Goal: Find specific page/section: Find specific page/section

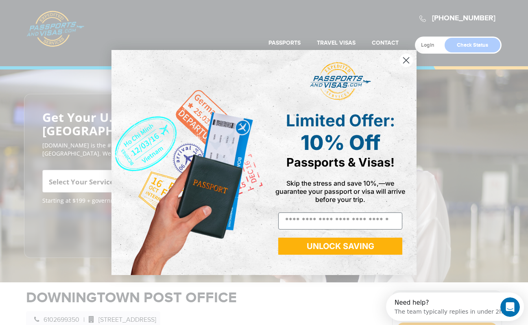
click at [410, 59] on circle "Close dialog" at bounding box center [406, 60] width 13 height 13
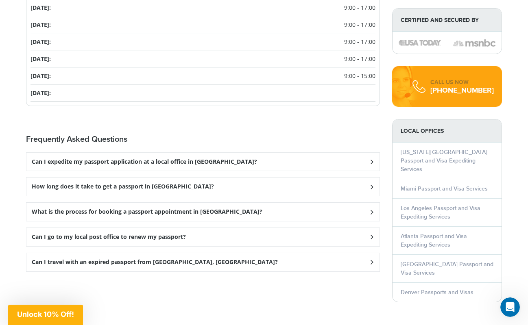
scroll to position [1013, 0]
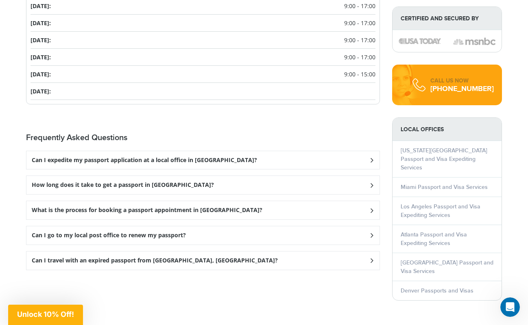
click at [371, 159] on icon at bounding box center [372, 159] width 8 height 5
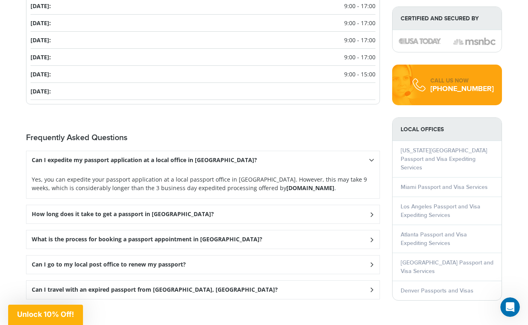
click at [372, 212] on icon at bounding box center [372, 214] width 8 height 5
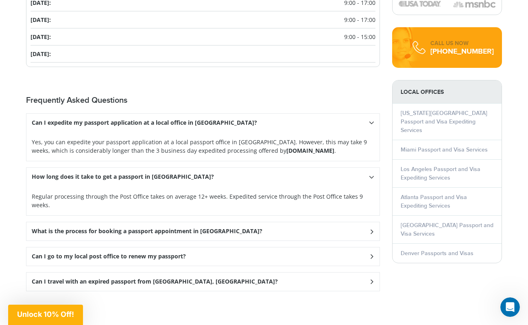
scroll to position [1051, 0]
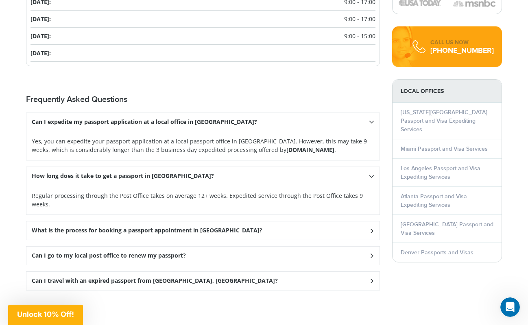
click at [371, 228] on icon at bounding box center [372, 230] width 8 height 5
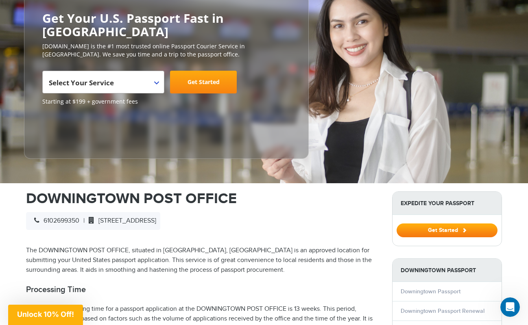
scroll to position [100, 0]
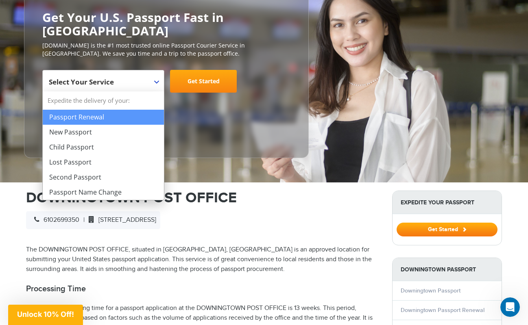
click at [157, 81] on b at bounding box center [156, 82] width 5 height 3
